Goal: Answer question/provide support

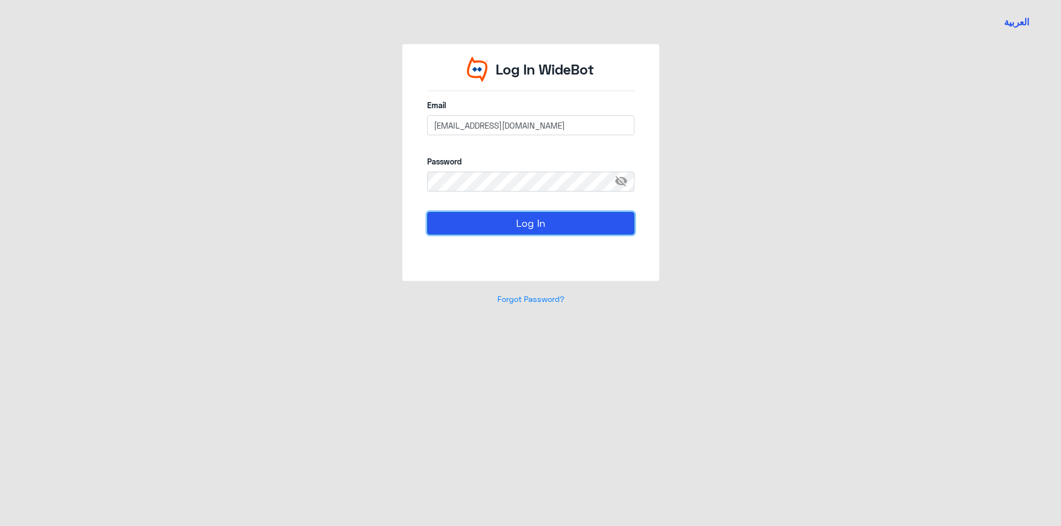
click at [583, 219] on button "Log In" at bounding box center [530, 223] width 207 height 22
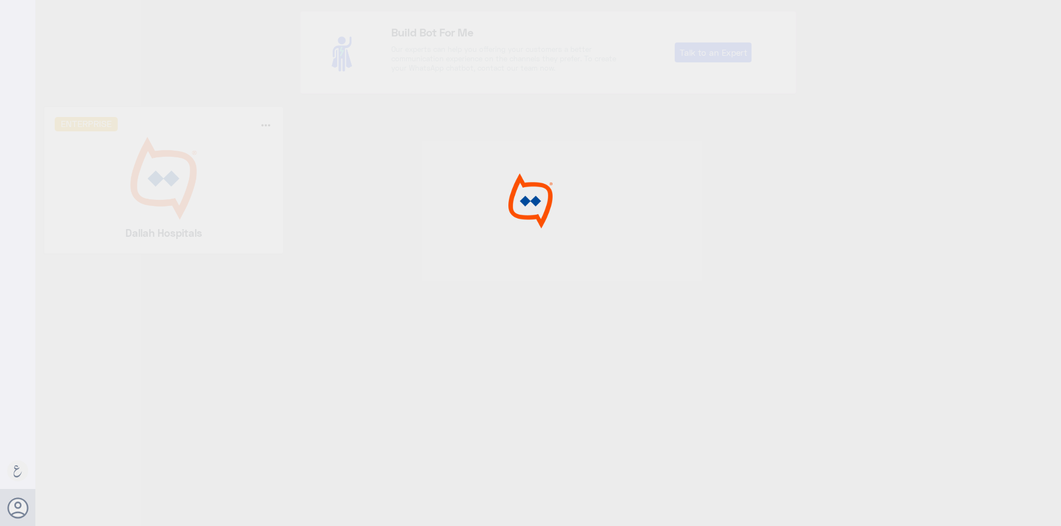
click at [172, 165] on div at bounding box center [530, 265] width 1061 height 530
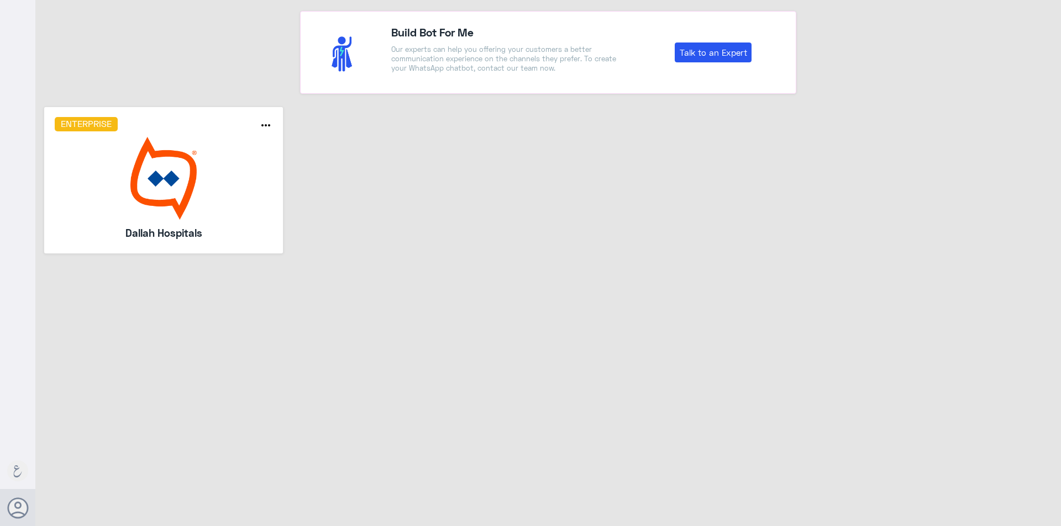
click at [172, 165] on img at bounding box center [164, 178] width 218 height 83
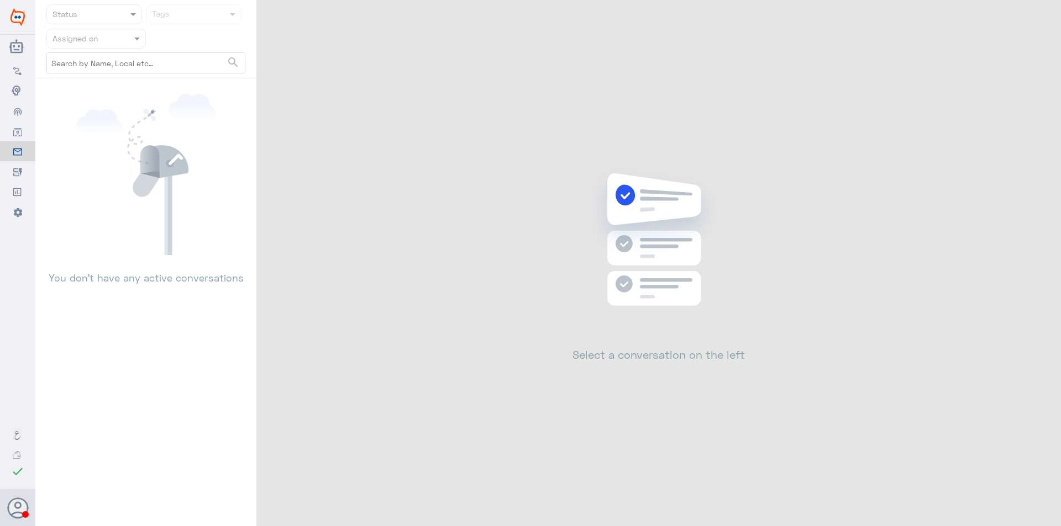
click at [135, 46] on nav "Status Tags Assigned on search" at bounding box center [145, 41] width 221 height 74
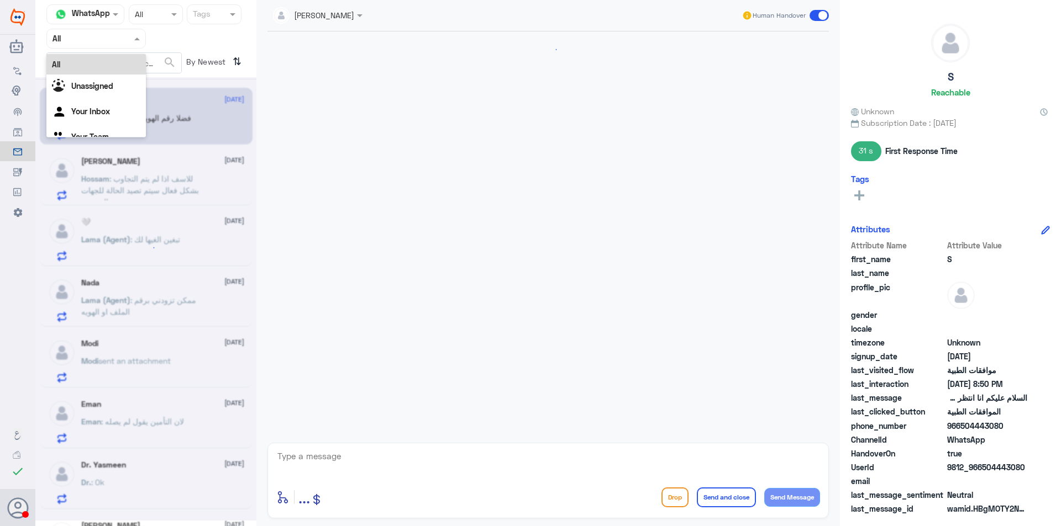
click at [132, 40] on span at bounding box center [138, 39] width 14 height 12
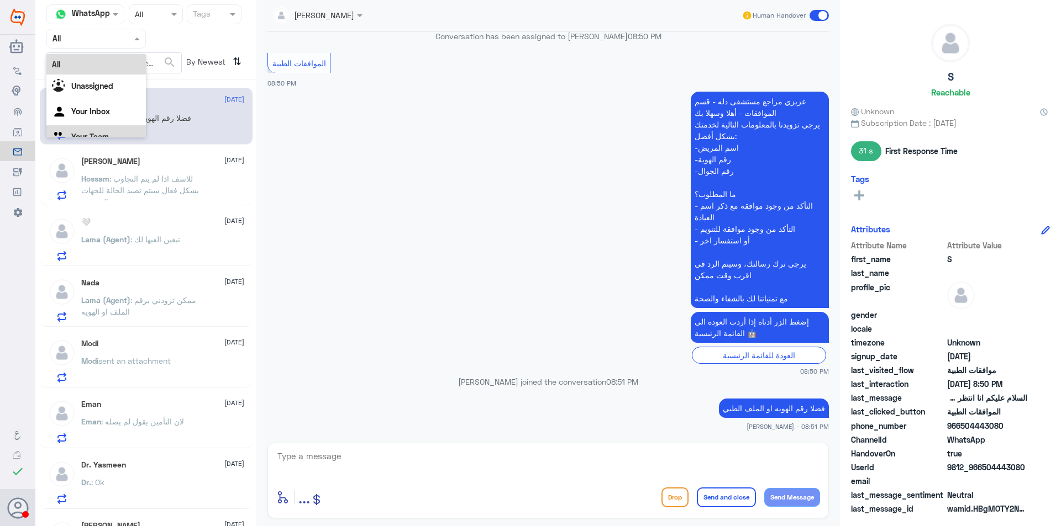
click at [123, 129] on div "Your Team" at bounding box center [95, 137] width 99 height 25
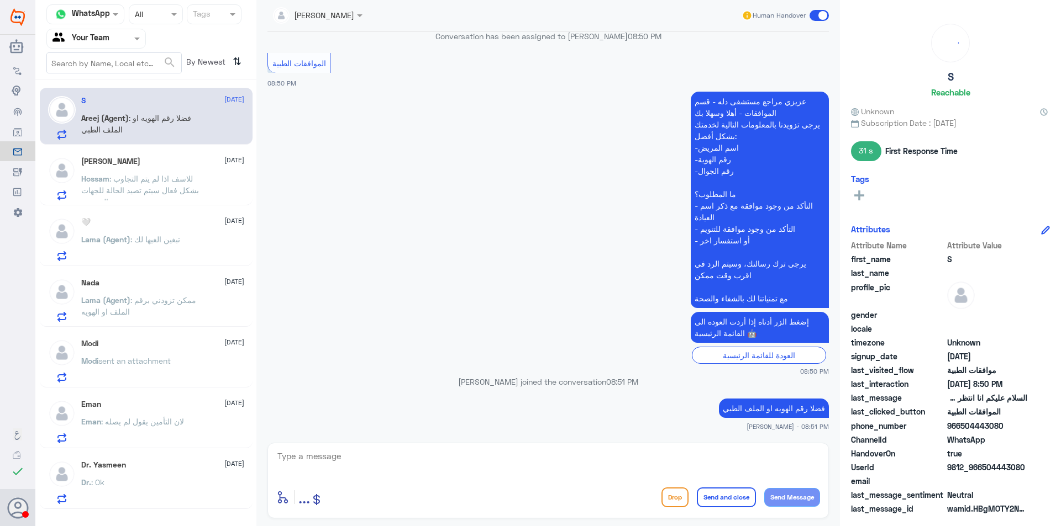
click at [167, 171] on div "Hossam Eljbaly [DATE] Hossam : للاسف اذا لم يتم التجاوب بشكل فعال سيتم تصيد الح…" at bounding box center [162, 179] width 163 height 44
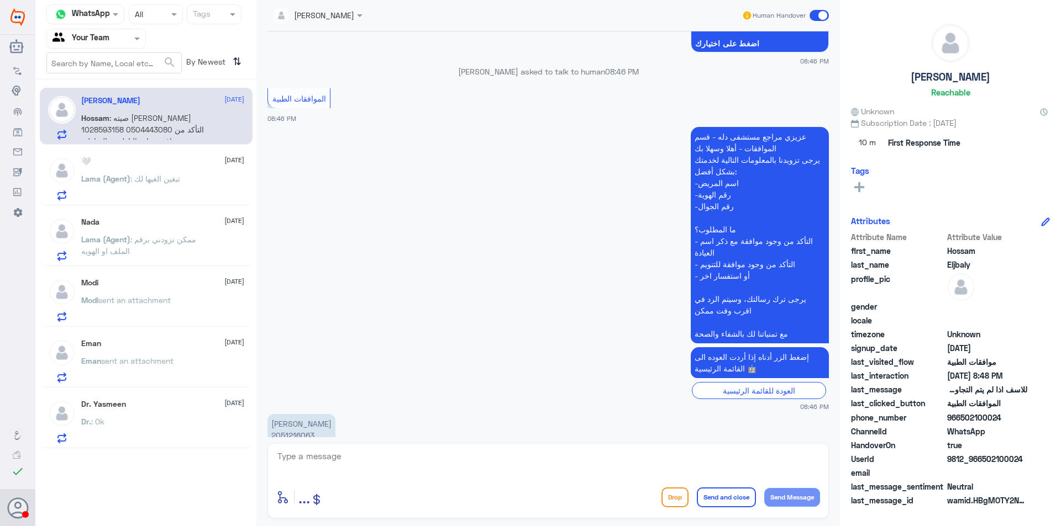
scroll to position [1117, 0]
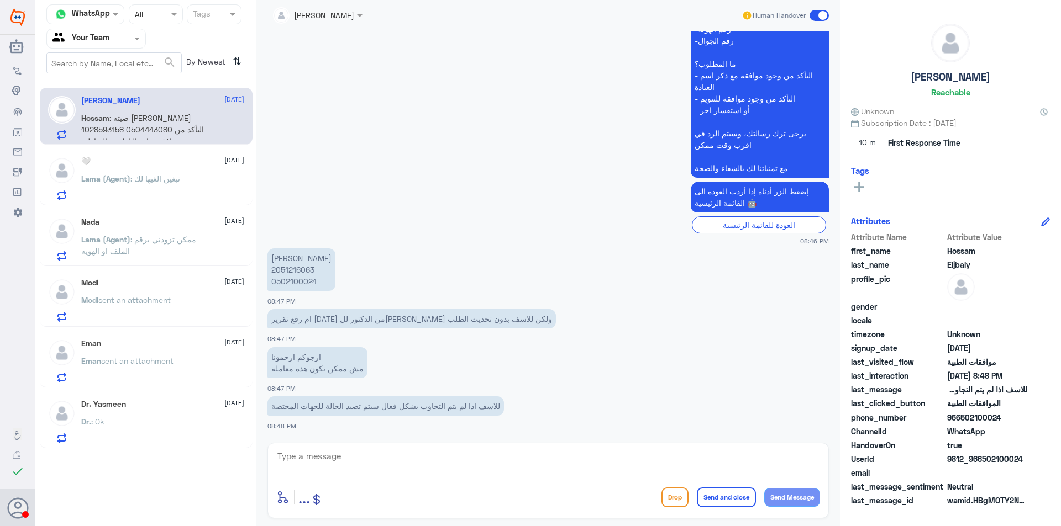
click at [507, 466] on textarea at bounding box center [548, 462] width 544 height 27
type textarea "f"
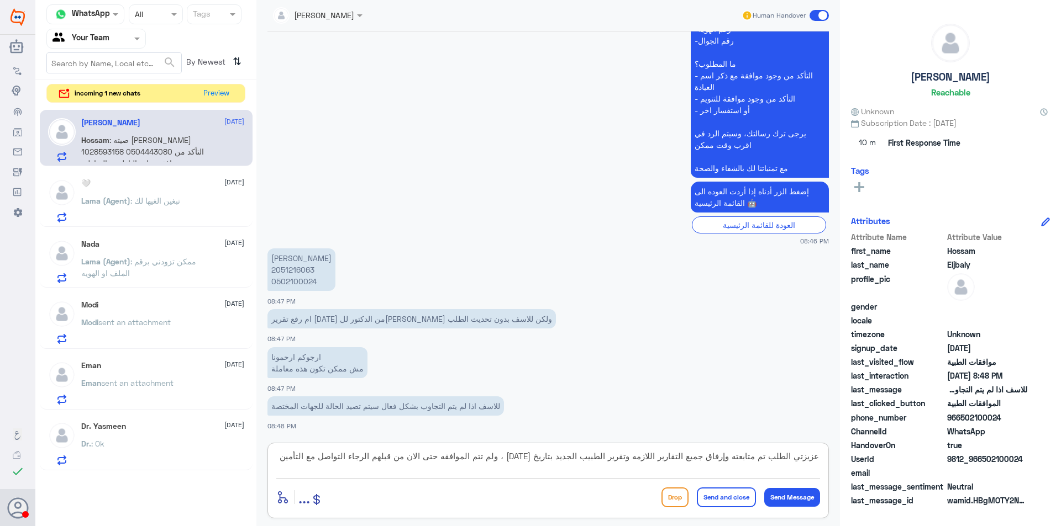
type textarea "عزيزتي الطلب تم متابعته وإرفاق جميع التقارير اللازمه وتقرير الطبيب الجديد بتاري…"
click at [303, 268] on p "[PERSON_NAME] 2051216063 0502100024" at bounding box center [301, 270] width 68 height 43
copy p "2051216063"
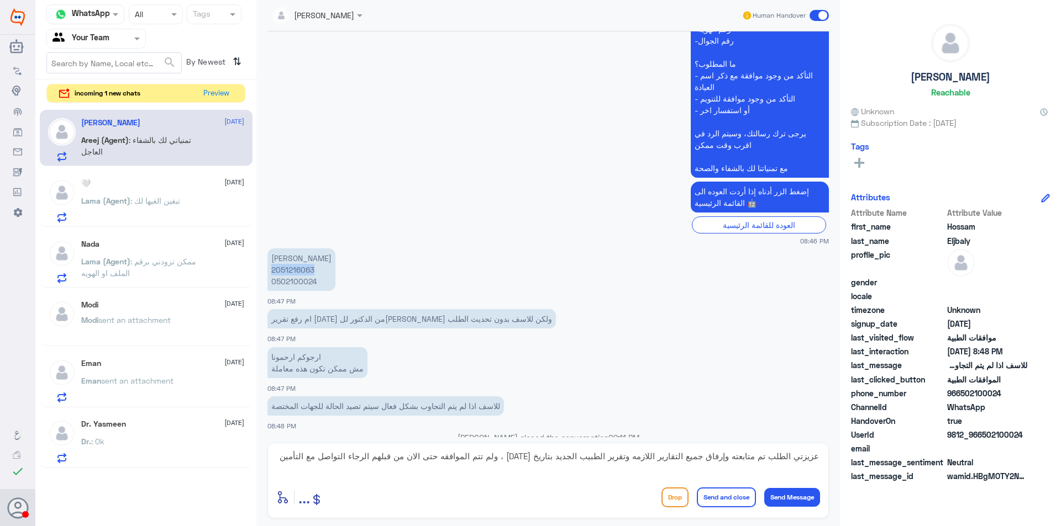
scroll to position [1172, 0]
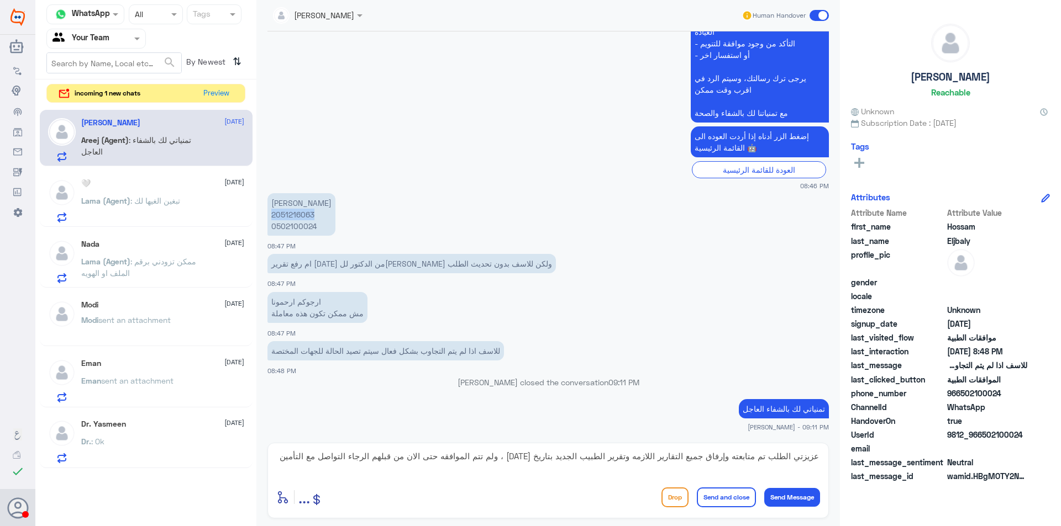
copy p "2051216063"
click at [292, 213] on p "[PERSON_NAME] 2051216063 0502100024" at bounding box center [301, 214] width 68 height 43
click at [617, 466] on textarea "عزيزتي الطلب تم متابعته وإرفاق جميع التقارير اللازمه وتقرير الطبيب الجديد بتاري…" at bounding box center [548, 462] width 544 height 27
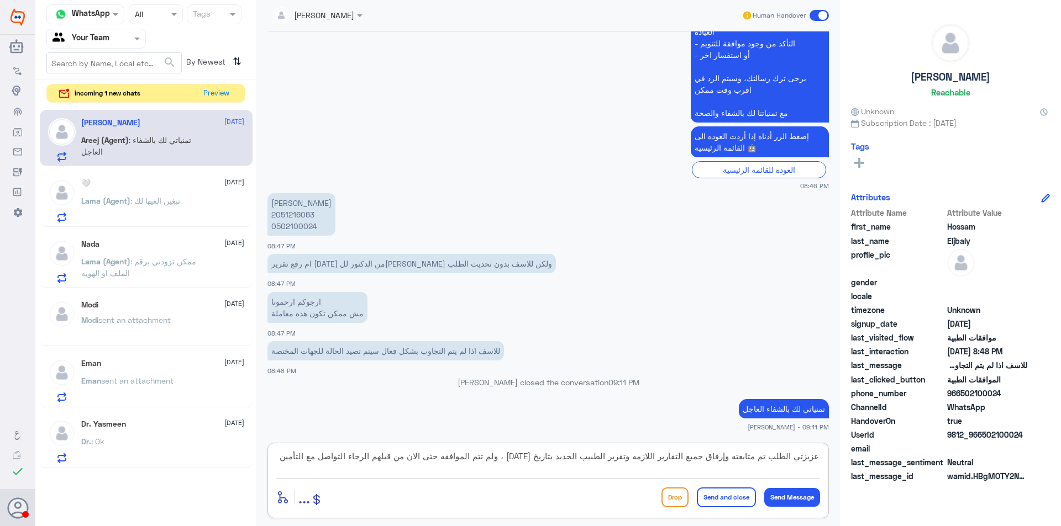
click at [617, 466] on textarea "عزيزتي الطلب تم متابعته وإرفاق جميع التقارير اللازمه وتقرير الطبيب الجديد بتاري…" at bounding box center [548, 462] width 544 height 27
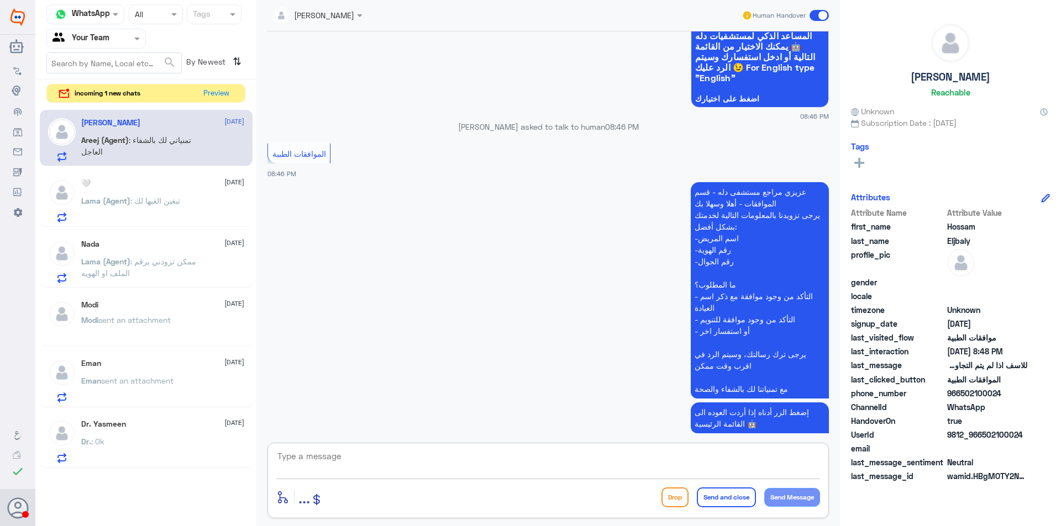
scroll to position [1062, 0]
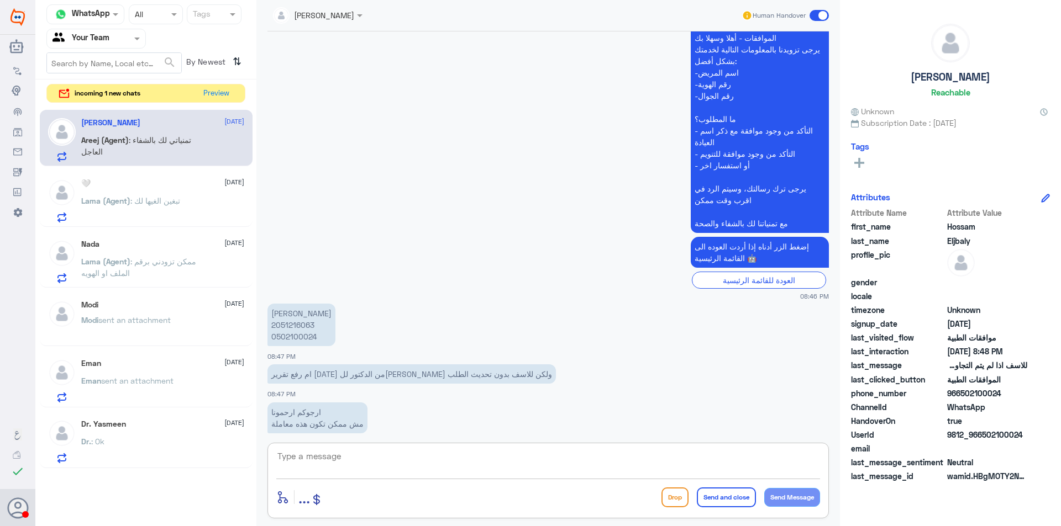
click at [296, 322] on p "[PERSON_NAME] 2051216063 0502100024" at bounding box center [301, 325] width 68 height 43
copy p "2051216063"
click at [213, 89] on button "Preview" at bounding box center [216, 93] width 34 height 17
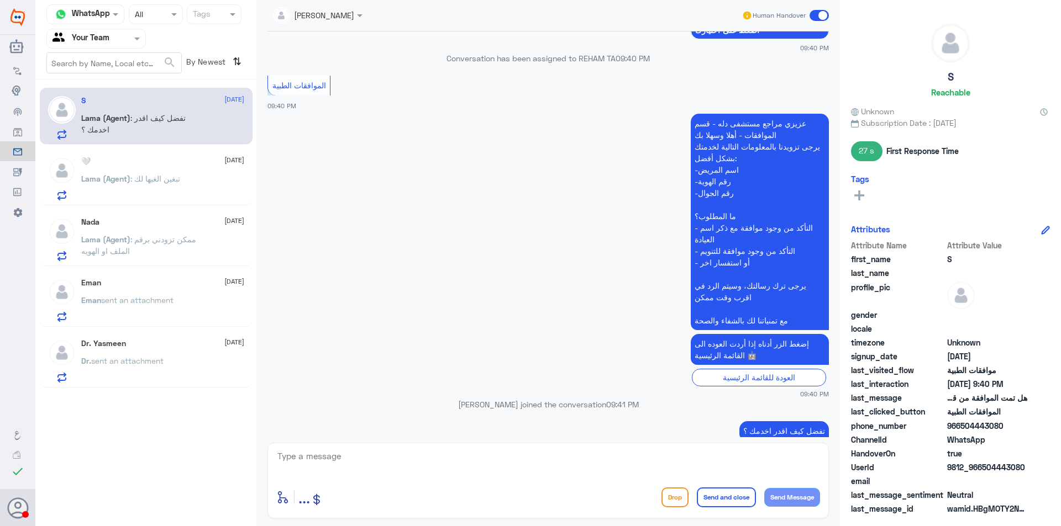
scroll to position [919, 0]
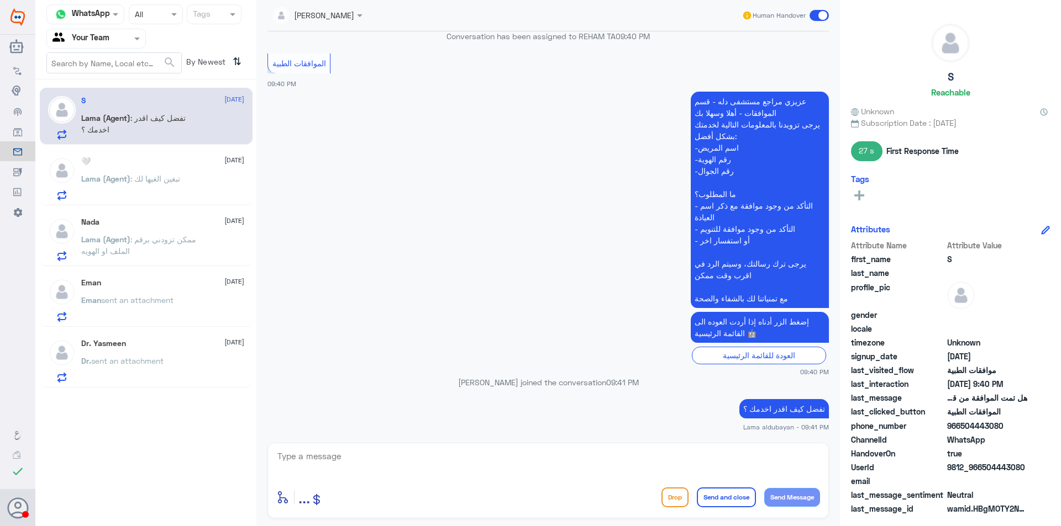
click at [124, 175] on span "Lama (Agent)" at bounding box center [105, 178] width 49 height 9
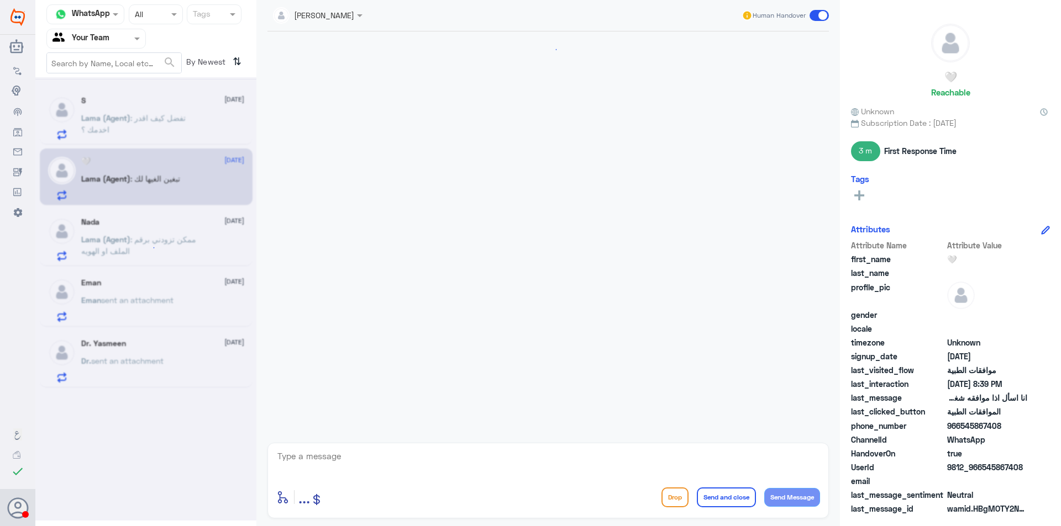
scroll to position [771, 0]
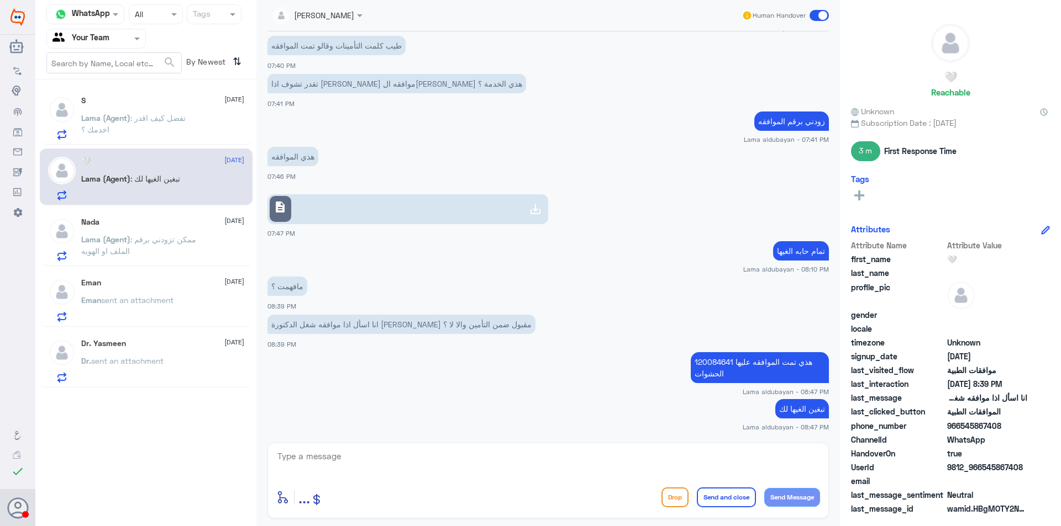
click at [197, 353] on div "Dr. Yasmeen [DATE] Dr. sent an attachment" at bounding box center [162, 361] width 163 height 44
